Goal: Transaction & Acquisition: Download file/media

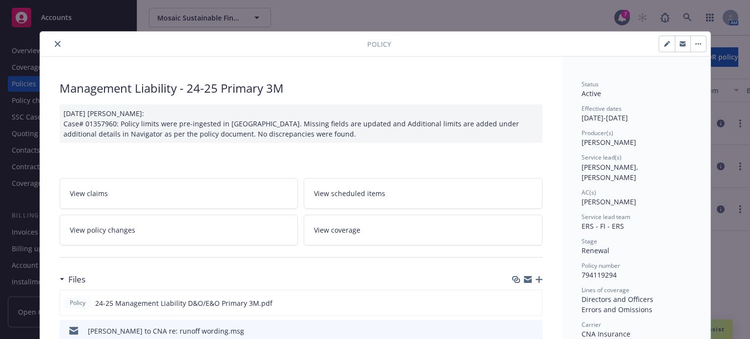
click at [55, 43] on icon "close" at bounding box center [58, 44] width 6 height 6
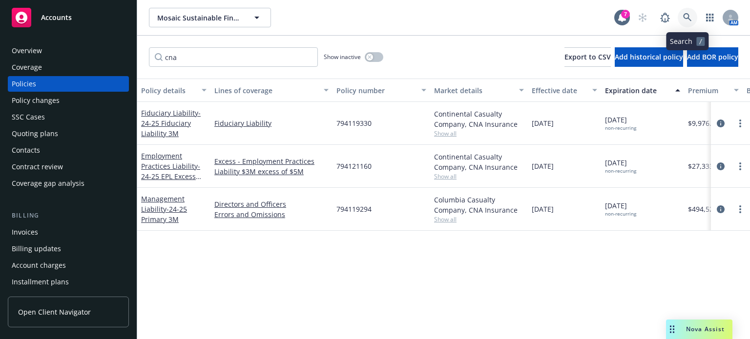
click at [690, 18] on icon at bounding box center [687, 17] width 9 height 9
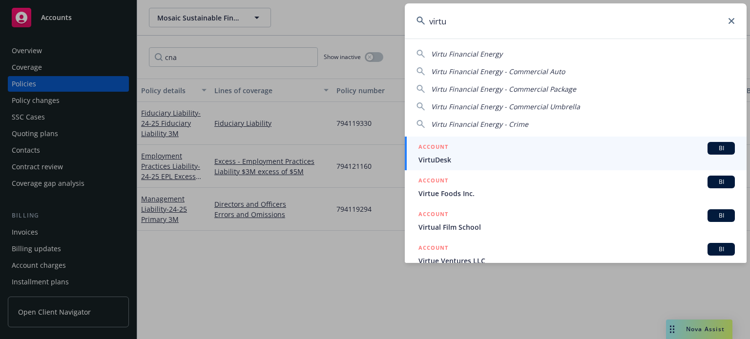
click at [484, 60] on div "Virtu Financial Energy Virtu Financial Energy - Commercial Auto Virtu Financial…" at bounding box center [576, 87] width 342 height 84
click at [484, 57] on span "Virtu Financial Energy" at bounding box center [466, 53] width 71 height 9
type input "Virtu Financial Energy"
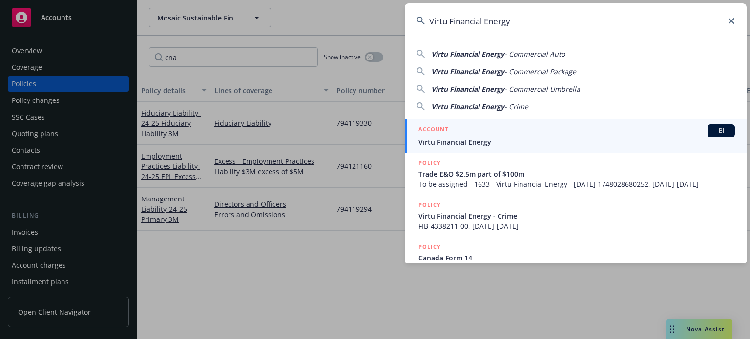
click at [482, 137] on span "Virtu Financial Energy" at bounding box center [577, 142] width 316 height 10
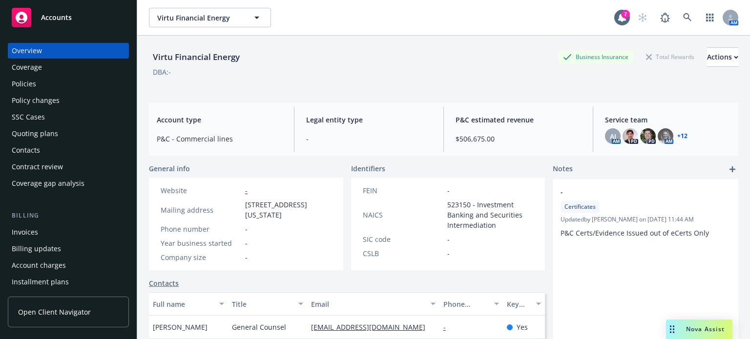
click at [38, 90] on div "Policies" at bounding box center [68, 84] width 113 height 16
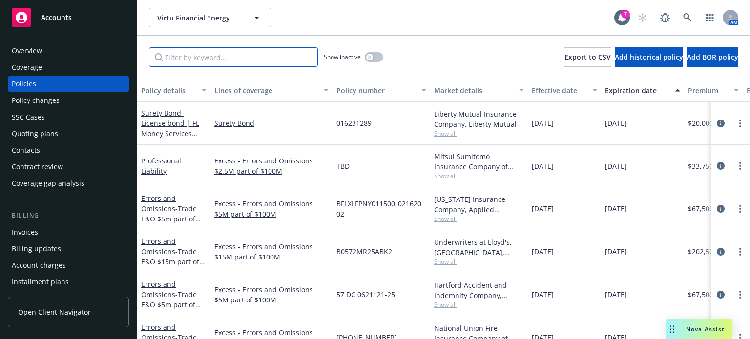
click at [209, 62] on input "Filter by keyword..." at bounding box center [233, 57] width 169 height 20
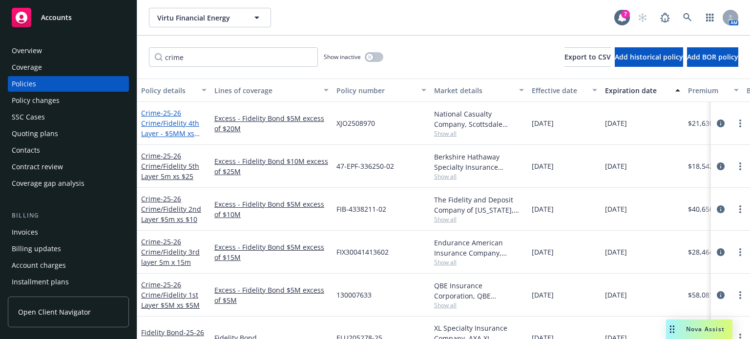
click at [176, 129] on span "- 25-26 Crime/Fidelity 4th Layer - $5MM xs $20MM" at bounding box center [170, 128] width 59 height 40
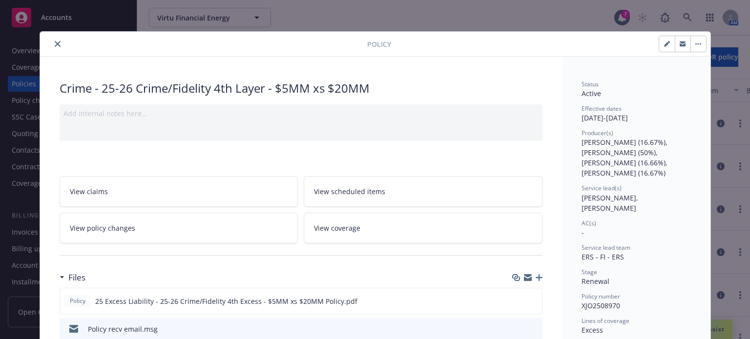
click at [58, 45] on button "close" at bounding box center [58, 44] width 12 height 12
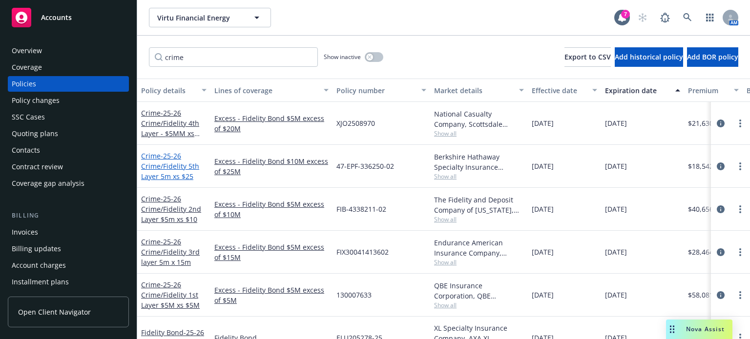
click at [162, 168] on span "- 25-26 Crime/Fidelity 5th Layer 5m xs $25" at bounding box center [170, 166] width 58 height 30
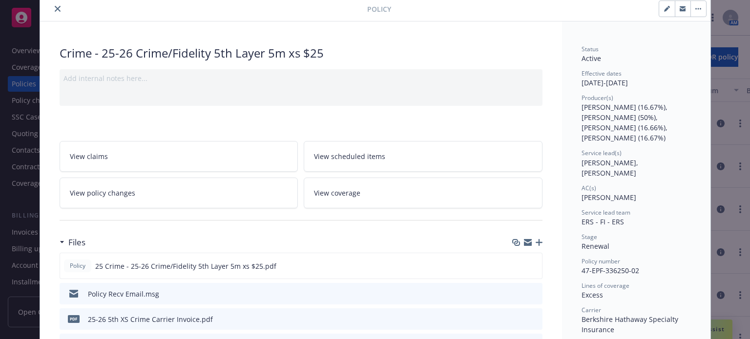
scroll to position [147, 0]
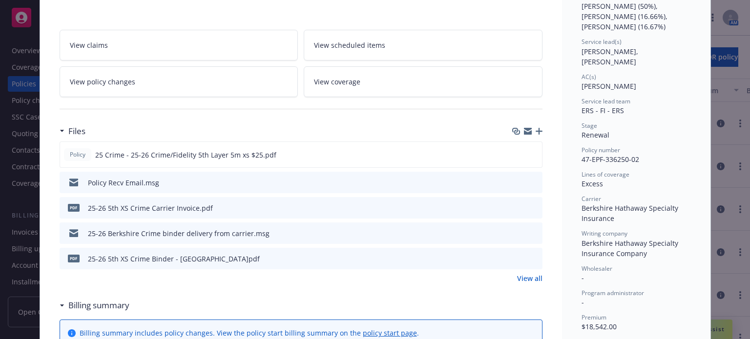
click at [529, 181] on icon "preview file" at bounding box center [533, 182] width 9 height 7
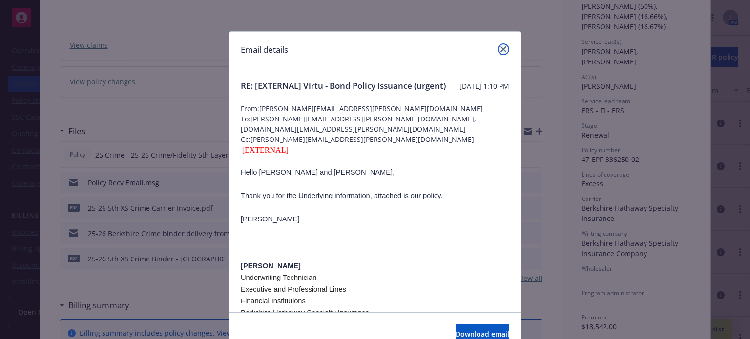
click at [498, 49] on link "close" at bounding box center [504, 49] width 12 height 12
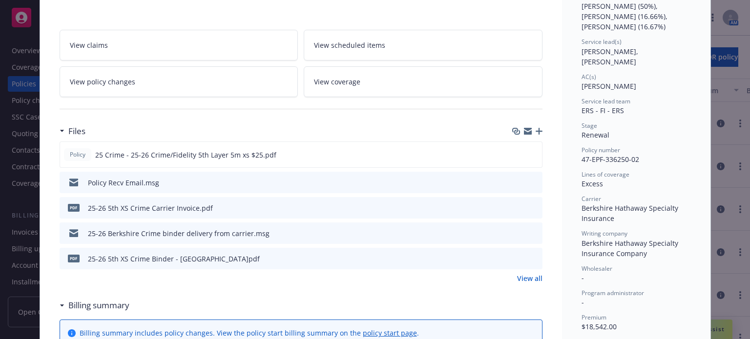
scroll to position [0, 0]
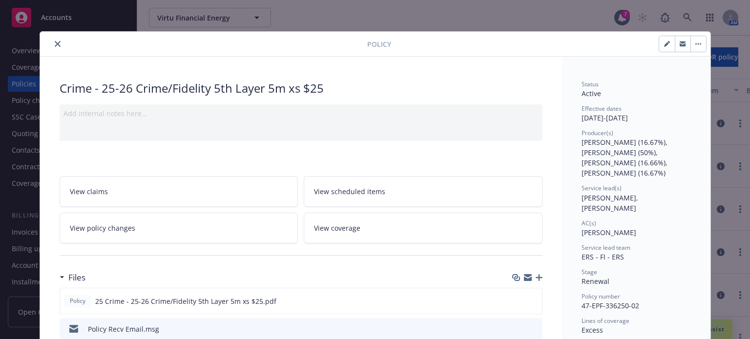
click at [53, 40] on button "close" at bounding box center [58, 44] width 12 height 12
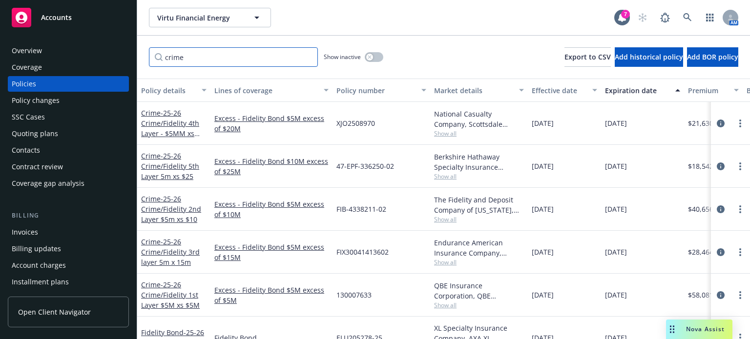
drag, startPoint x: 231, startPoint y: 57, endPoint x: 123, endPoint y: 42, distance: 108.9
click at [123, 42] on div "Accounts Overview Coverage Policies Policy changes SSC Cases Quoting plans Cont…" at bounding box center [375, 169] width 750 height 339
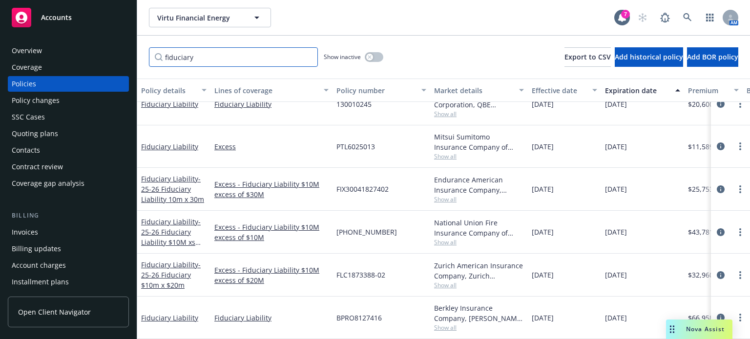
scroll to position [185, 0]
click at [167, 314] on link "Fiduciary Liability" at bounding box center [169, 318] width 57 height 9
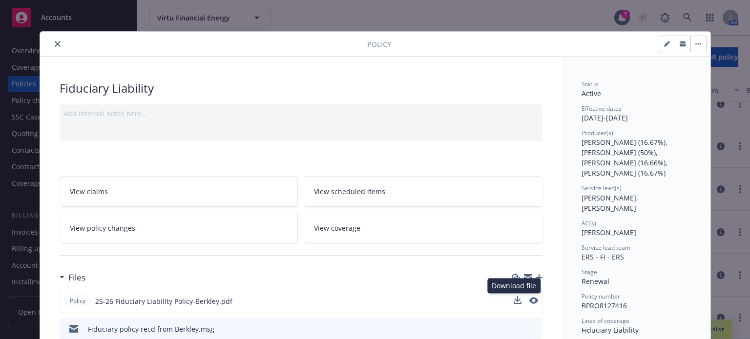
click at [514, 304] on button at bounding box center [518, 301] width 8 height 10
click at [55, 44] on icon "close" at bounding box center [58, 44] width 6 height 6
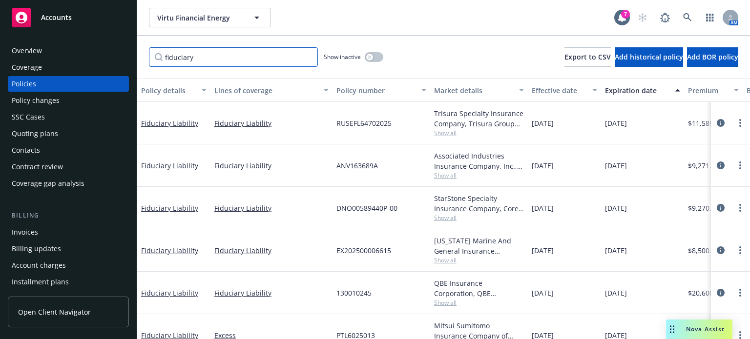
click at [208, 56] on input "fiduciary" at bounding box center [233, 57] width 169 height 20
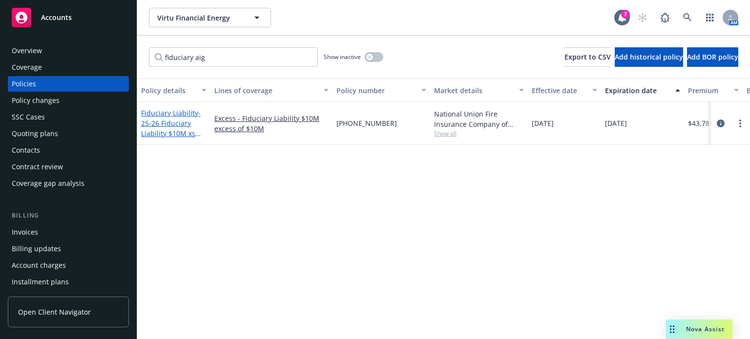
click at [168, 122] on span "- 25-26 Fiduciary Liability $10M xs $10M" at bounding box center [171, 128] width 60 height 40
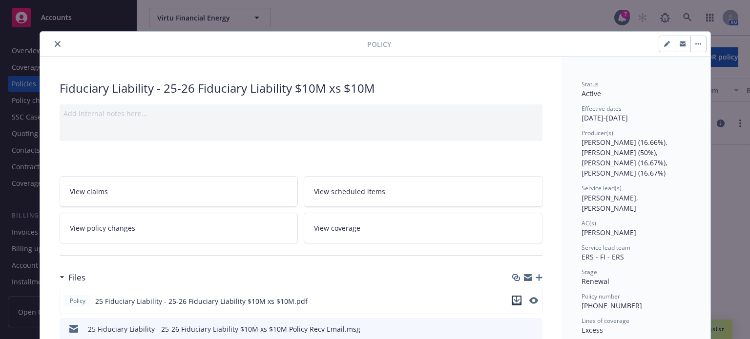
click at [515, 300] on icon "download file" at bounding box center [517, 301] width 8 height 8
click at [55, 45] on icon "close" at bounding box center [58, 44] width 6 height 6
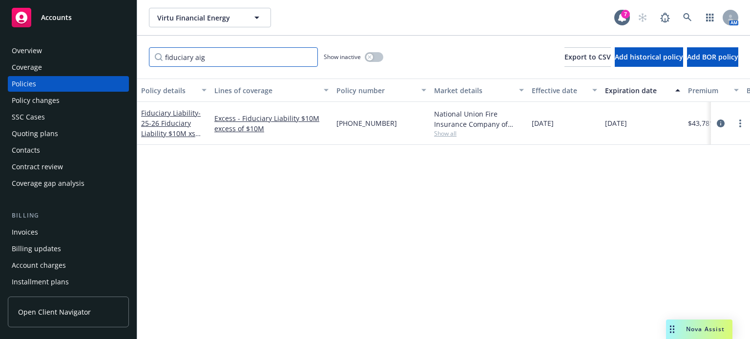
click at [238, 54] on input "fiduciary aig" at bounding box center [233, 57] width 169 height 20
drag, startPoint x: 229, startPoint y: 56, endPoint x: 195, endPoint y: 54, distance: 34.2
click at [195, 54] on input "fiduciary aig" at bounding box center [233, 57] width 169 height 20
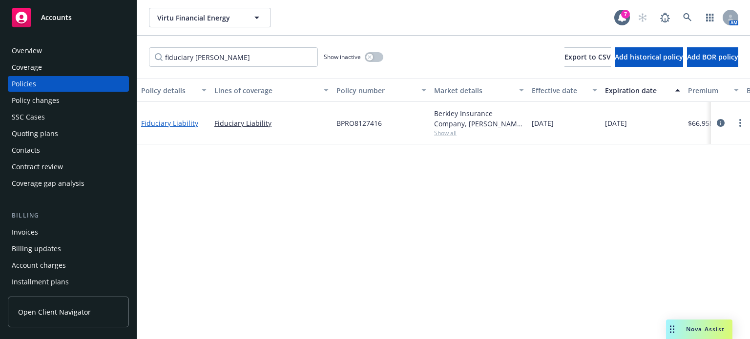
click at [162, 126] on link "Fiduciary Liability" at bounding box center [169, 123] width 57 height 9
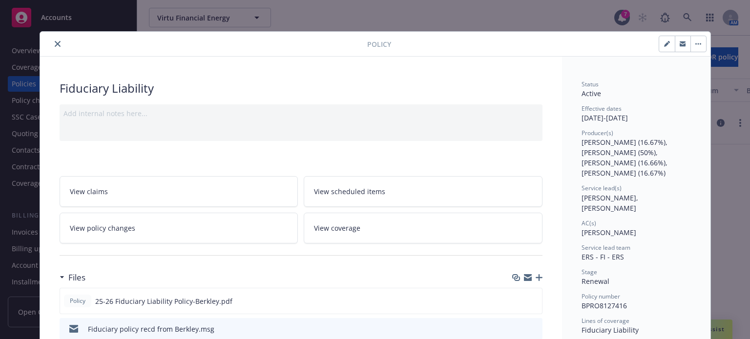
scroll to position [29, 0]
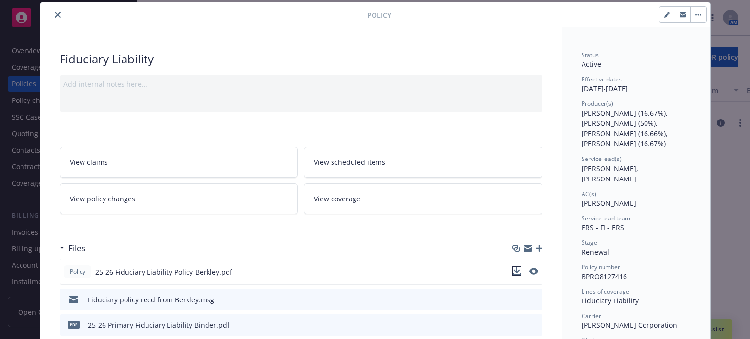
click at [513, 273] on icon "download file" at bounding box center [517, 274] width 8 height 2
click at [55, 17] on icon "close" at bounding box center [58, 15] width 6 height 6
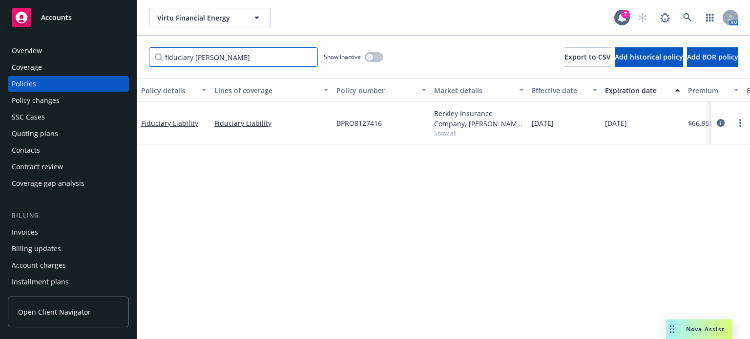
drag, startPoint x: 227, startPoint y: 60, endPoint x: 195, endPoint y: 56, distance: 31.4
click at [195, 56] on input "fiduciary [PERSON_NAME]" at bounding box center [233, 57] width 169 height 20
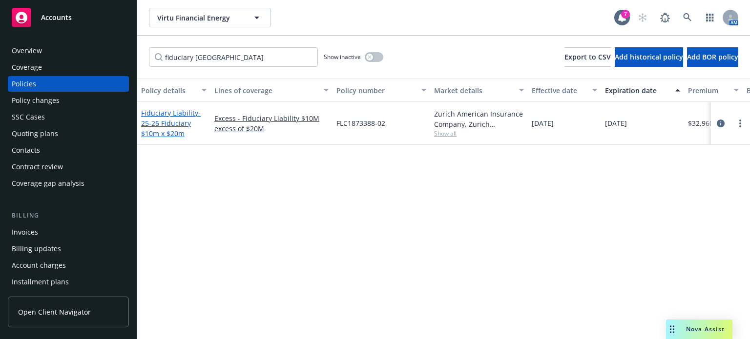
click at [179, 115] on link "Fiduciary Liability - 25-26 Fiduciary $10m x $20m" at bounding box center [171, 123] width 60 height 30
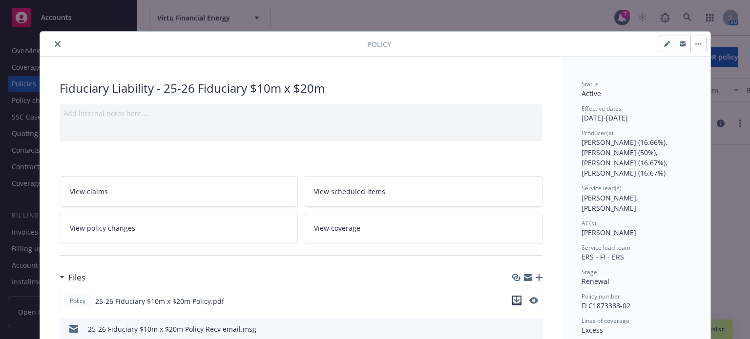
click at [516, 297] on icon "download file" at bounding box center [517, 301] width 8 height 8
click at [55, 43] on icon "close" at bounding box center [58, 44] width 6 height 6
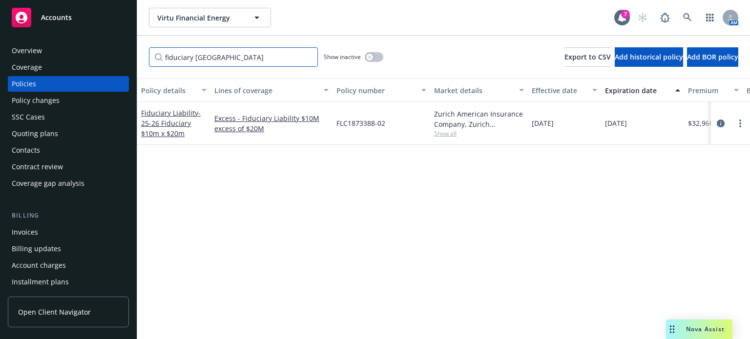
drag, startPoint x: 221, startPoint y: 60, endPoint x: 195, endPoint y: 57, distance: 26.0
click at [195, 57] on input "fiduciary [GEOGRAPHIC_DATA]" at bounding box center [233, 57] width 169 height 20
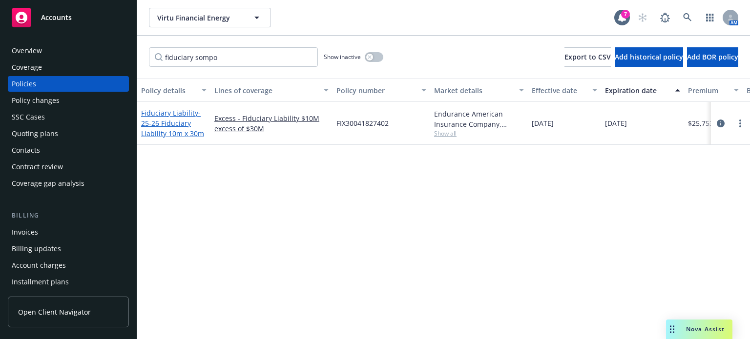
click at [174, 117] on link "Fiduciary Liability - 25-26 Fiduciary Liability 10m x 30m" at bounding box center [172, 123] width 63 height 30
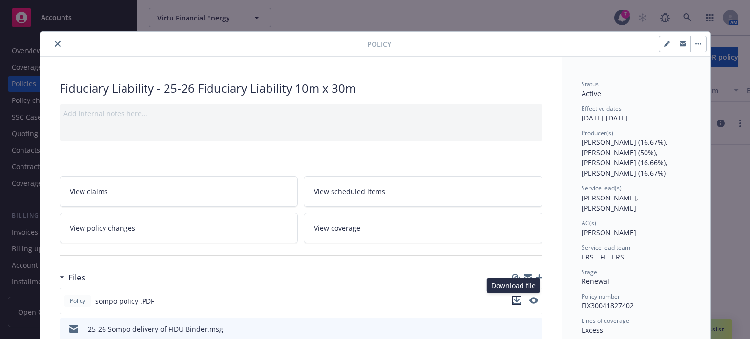
click at [513, 299] on icon "download file" at bounding box center [516, 300] width 6 height 6
click at [55, 45] on icon "close" at bounding box center [58, 44] width 6 height 6
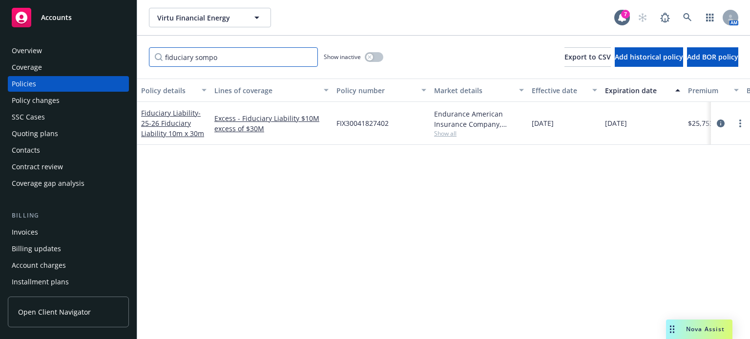
drag, startPoint x: 221, startPoint y: 58, endPoint x: 193, endPoint y: 57, distance: 27.4
click at [193, 57] on input "fiduciary sompo" at bounding box center [233, 57] width 169 height 20
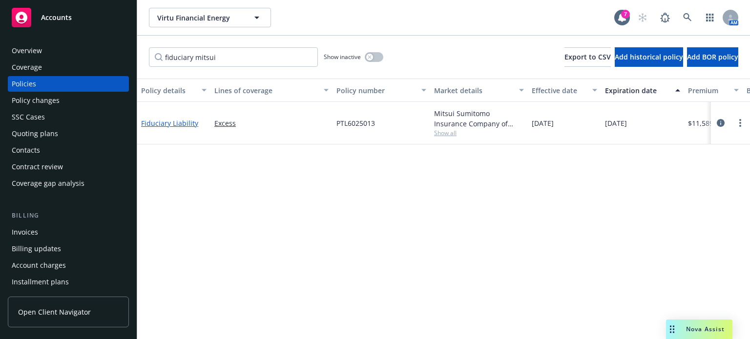
click at [182, 123] on link "Fiduciary Liability" at bounding box center [169, 123] width 57 height 9
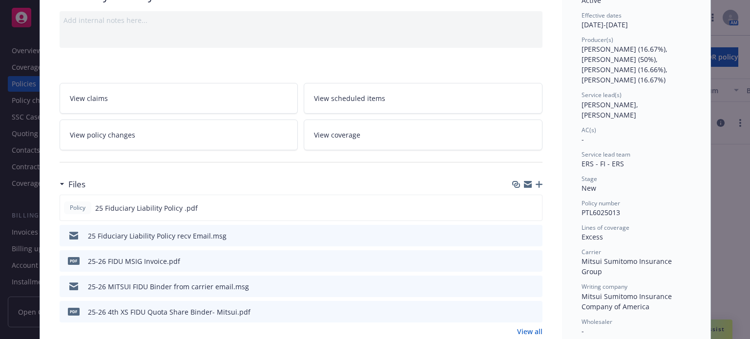
scroll to position [147, 0]
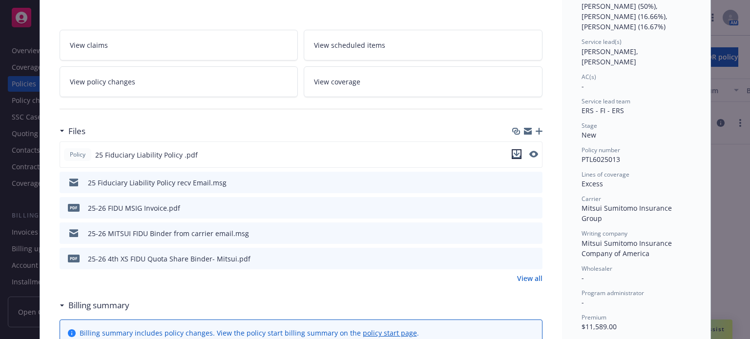
click at [513, 151] on icon "download file" at bounding box center [517, 154] width 8 height 8
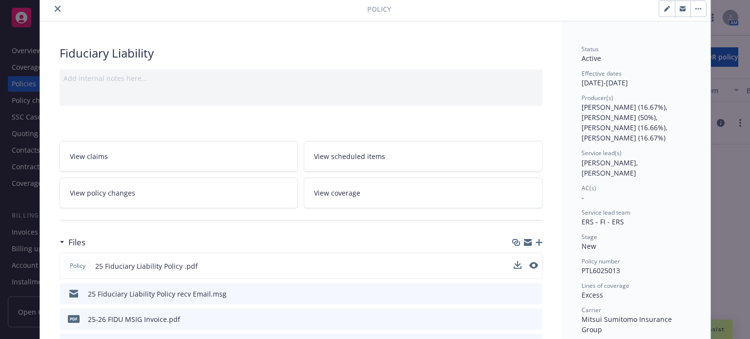
scroll to position [0, 0]
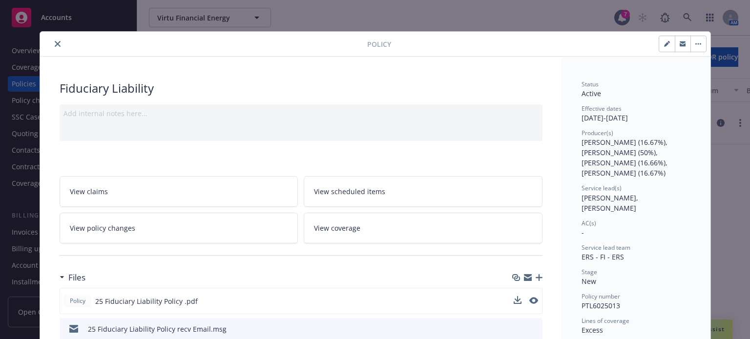
click at [55, 44] on icon "close" at bounding box center [58, 44] width 6 height 6
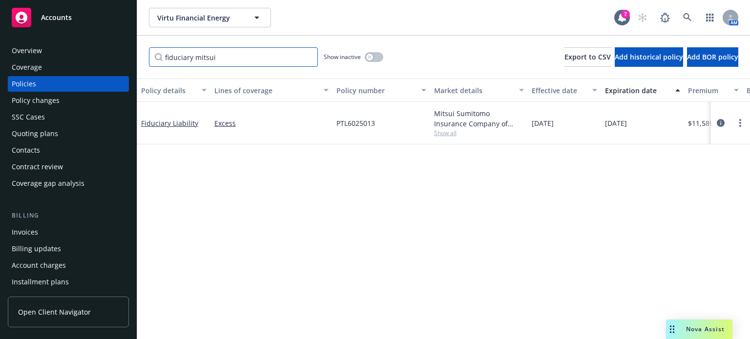
drag, startPoint x: 221, startPoint y: 54, endPoint x: 194, endPoint y: 53, distance: 26.9
click at [194, 53] on input "fiduciary mitsui" at bounding box center [233, 57] width 169 height 20
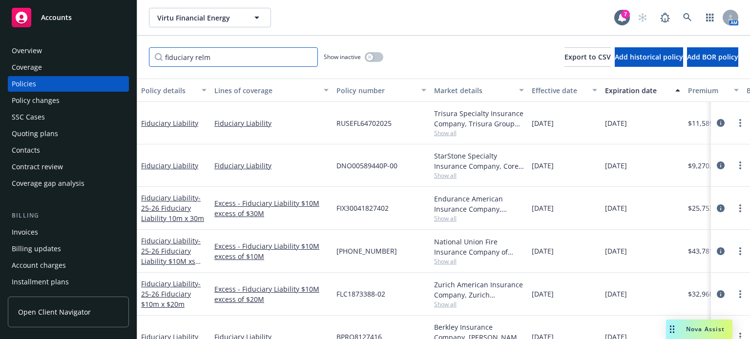
type input "fiduciary relm"
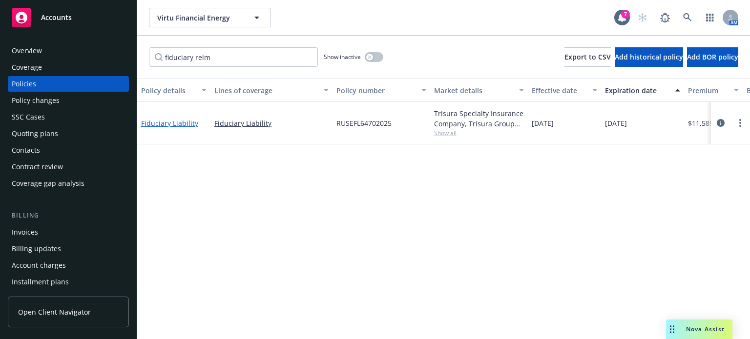
click at [157, 126] on link "Fiduciary Liability" at bounding box center [169, 123] width 57 height 9
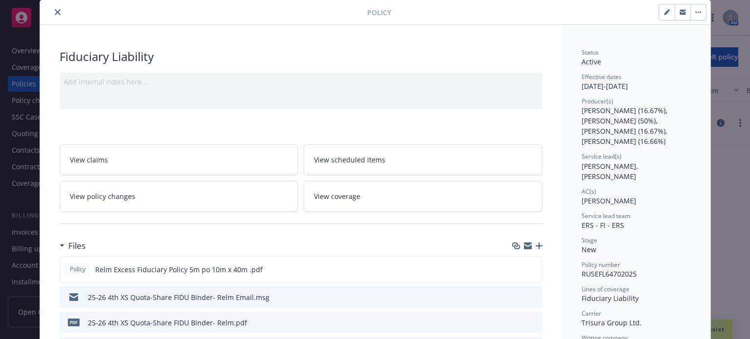
scroll to position [98, 0]
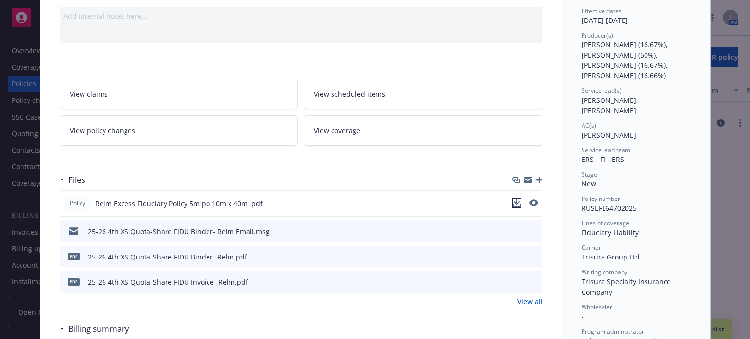
click at [514, 202] on icon "download file" at bounding box center [516, 202] width 6 height 6
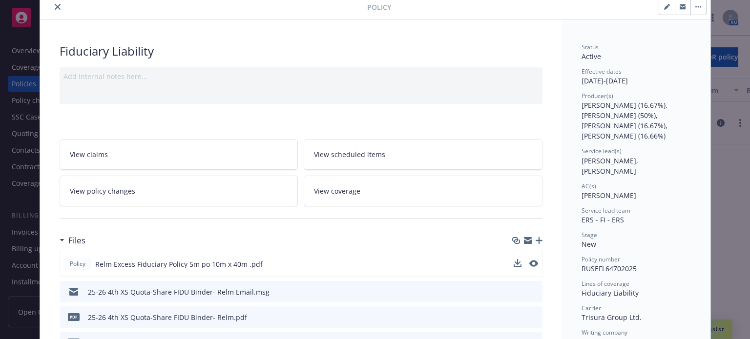
scroll to position [0, 0]
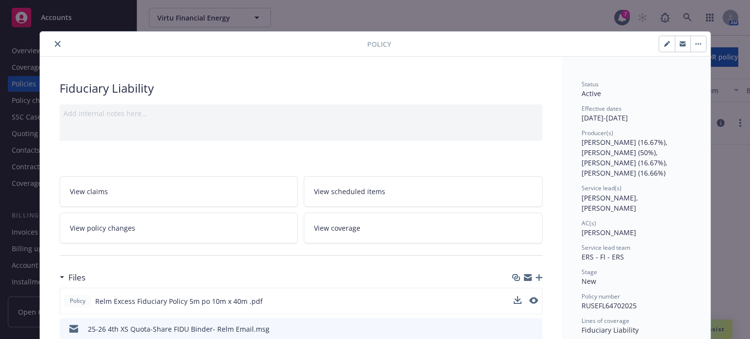
click at [52, 44] on button "close" at bounding box center [58, 44] width 12 height 12
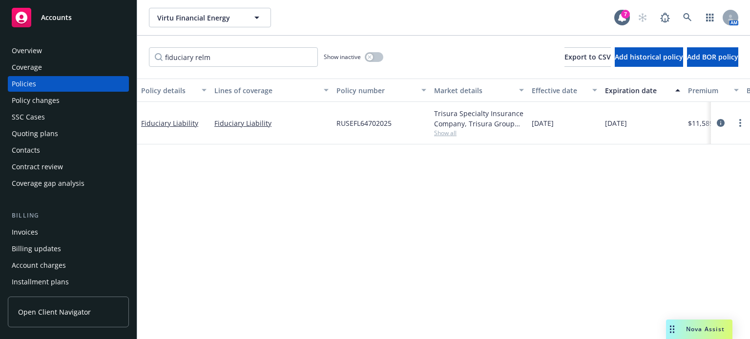
click at [53, 44] on div "Overview" at bounding box center [68, 51] width 113 height 16
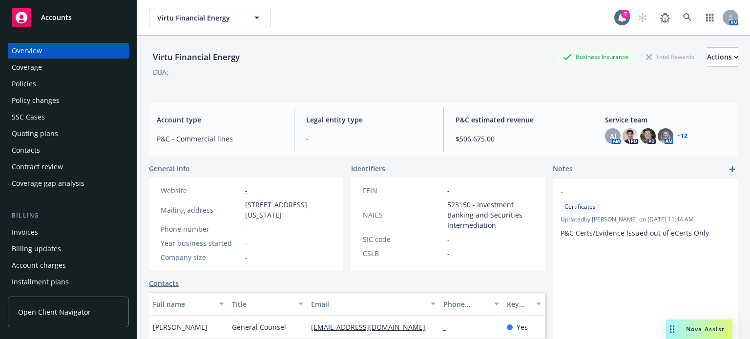
click at [20, 87] on div "Policies" at bounding box center [24, 84] width 24 height 16
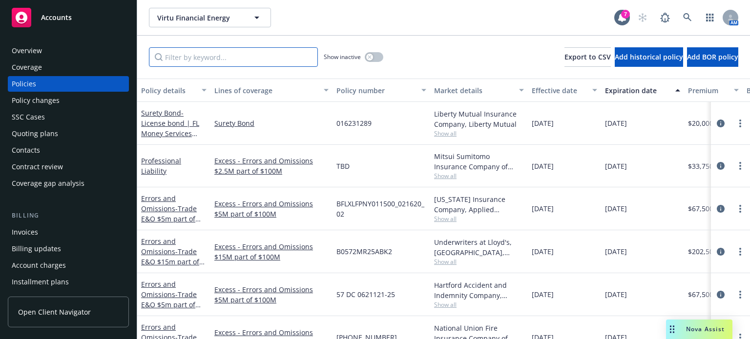
click at [230, 61] on input "Filter by keyword..." at bounding box center [233, 57] width 169 height 20
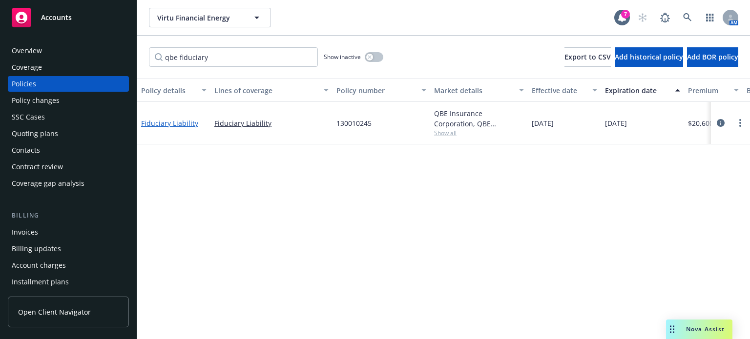
click at [176, 122] on link "Fiduciary Liability" at bounding box center [169, 123] width 57 height 9
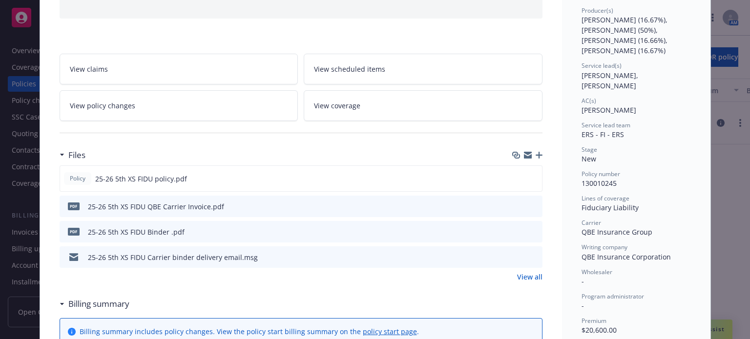
scroll to position [147, 0]
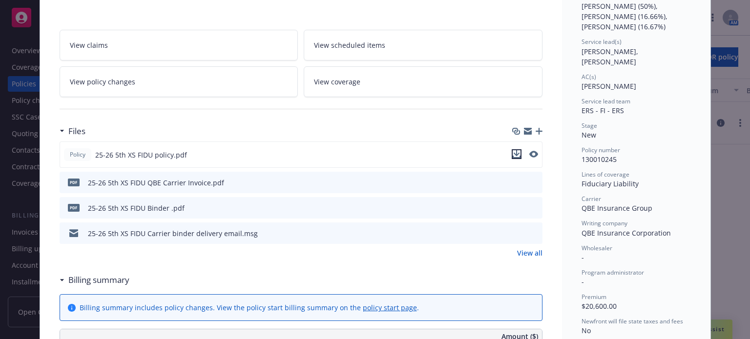
click at [514, 153] on icon "download file" at bounding box center [516, 153] width 6 height 6
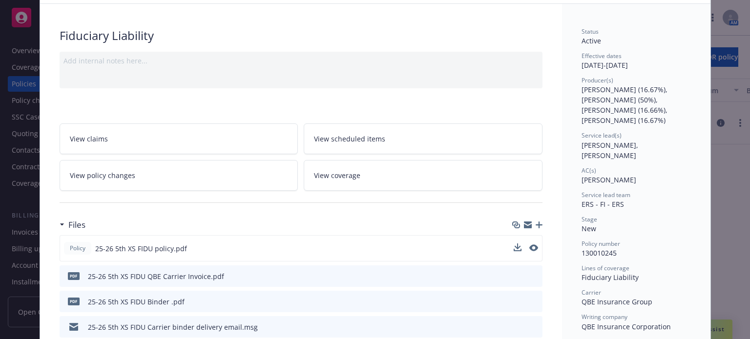
scroll to position [0, 0]
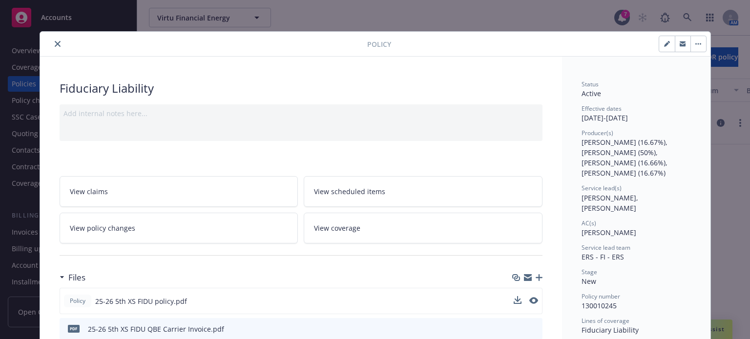
click at [52, 42] on button "close" at bounding box center [58, 44] width 12 height 12
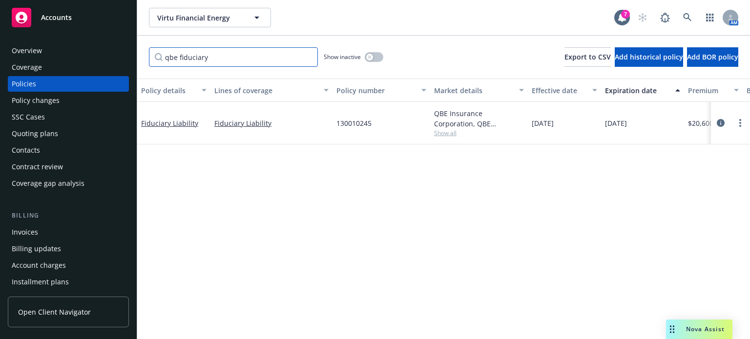
click at [221, 60] on input "qbe fiduciary" at bounding box center [233, 57] width 169 height 20
click at [176, 125] on link "Fiduciary Liability" at bounding box center [169, 123] width 57 height 9
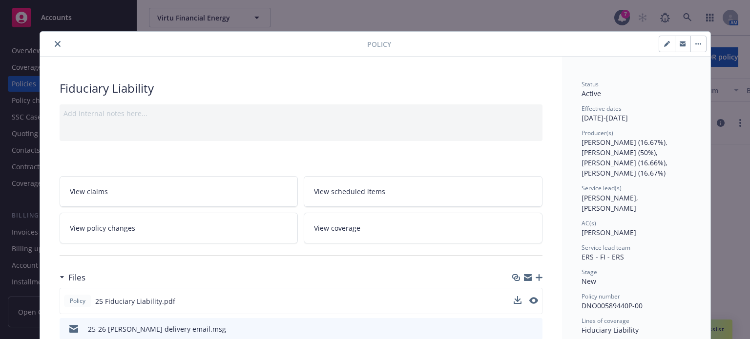
click at [519, 298] on div at bounding box center [526, 301] width 24 height 10
click at [515, 300] on icon "download file" at bounding box center [517, 301] width 8 height 8
click at [55, 41] on icon "close" at bounding box center [58, 44] width 6 height 6
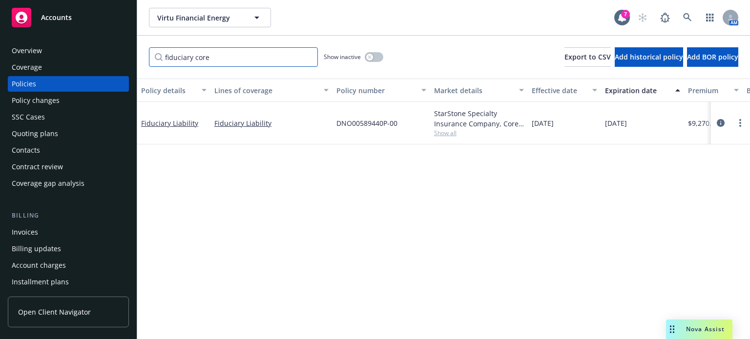
drag, startPoint x: 216, startPoint y: 48, endPoint x: 193, endPoint y: 50, distance: 23.5
click at [193, 50] on input "fiduciary core" at bounding box center [233, 57] width 169 height 20
click at [197, 122] on div "Fiduciary Liability" at bounding box center [173, 123] width 65 height 10
click at [187, 123] on link "Fiduciary Liability" at bounding box center [169, 123] width 57 height 9
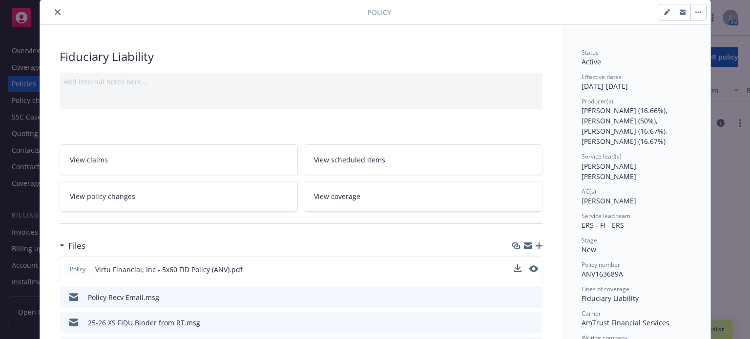
scroll to position [49, 0]
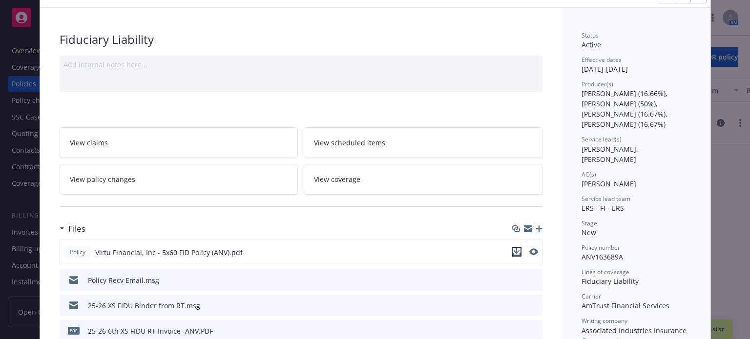
click at [513, 250] on icon "download file" at bounding box center [516, 251] width 6 height 6
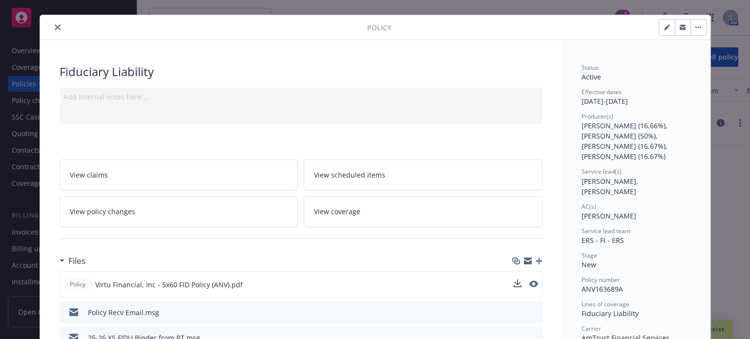
scroll to position [0, 0]
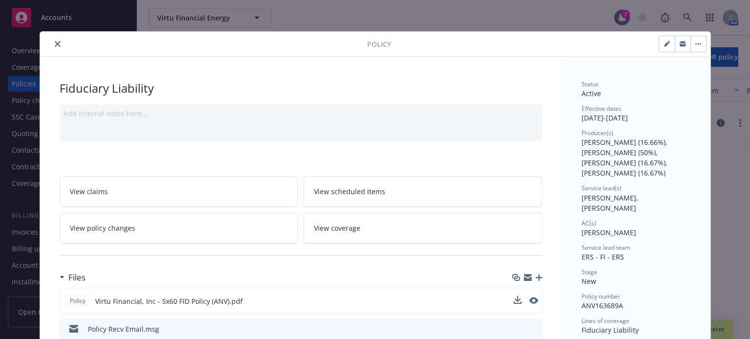
click at [55, 46] on icon "close" at bounding box center [58, 44] width 6 height 6
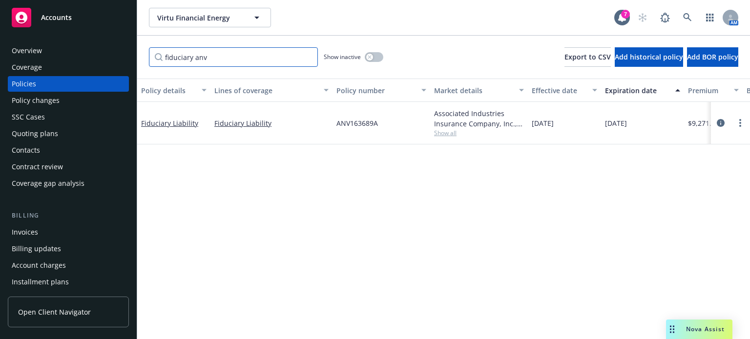
drag, startPoint x: 215, startPoint y: 59, endPoint x: 195, endPoint y: 60, distance: 19.6
click at [195, 60] on input "fiduciary anv" at bounding box center [233, 57] width 169 height 20
click at [225, 53] on input "fiduciary anv" at bounding box center [233, 57] width 169 height 20
type input "fiduciary coaction"
click at [189, 124] on link "Fiduciary Liability" at bounding box center [169, 123] width 57 height 9
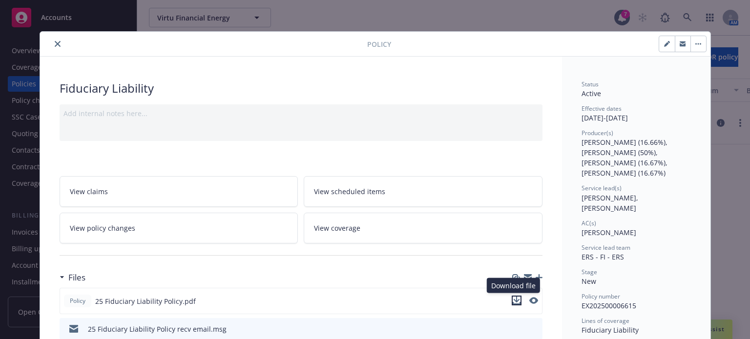
click at [513, 301] on icon "download file" at bounding box center [517, 301] width 8 height 8
click at [55, 42] on icon "close" at bounding box center [58, 44] width 6 height 6
